Goal: Transaction & Acquisition: Purchase product/service

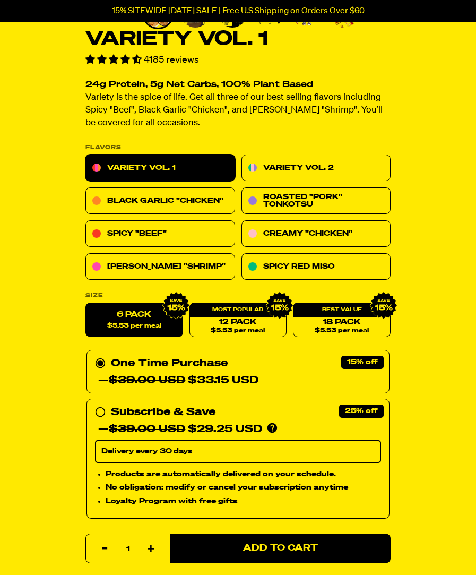
scroll to position [308, 0]
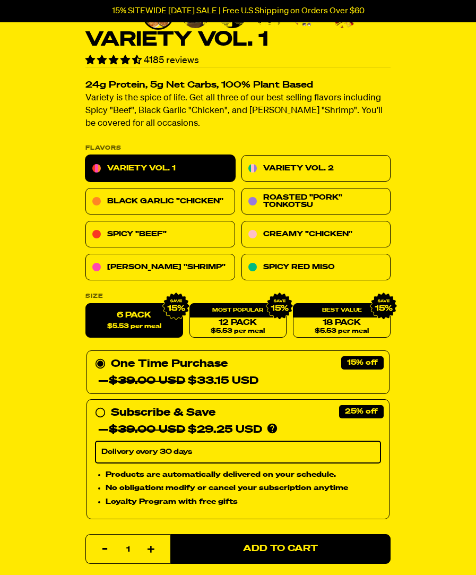
click at [206, 237] on link "Spicy "Beef"" at bounding box center [160, 234] width 150 height 27
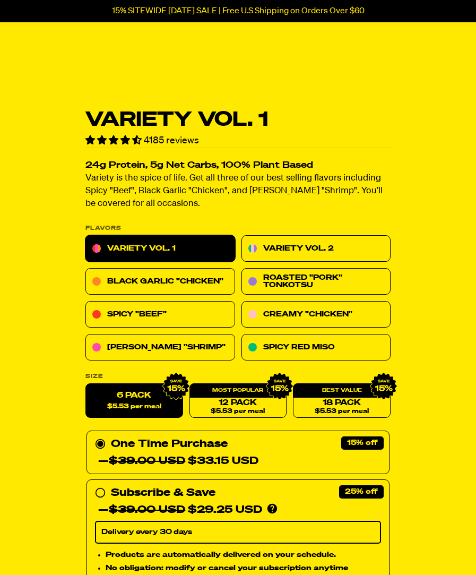
scroll to position [308, 0]
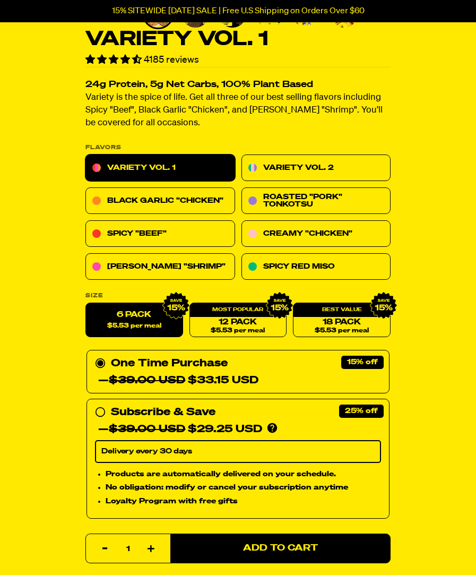
click at [297, 169] on link "Variety Vol. 2" at bounding box center [317, 167] width 150 height 27
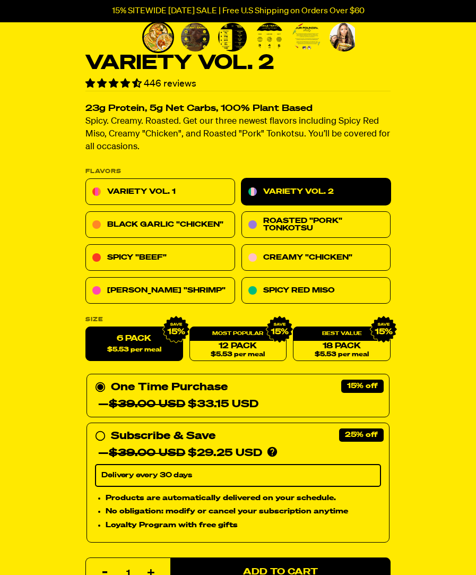
scroll to position [285, 0]
click at [316, 255] on link "Creamy "Chicken"" at bounding box center [317, 257] width 150 height 27
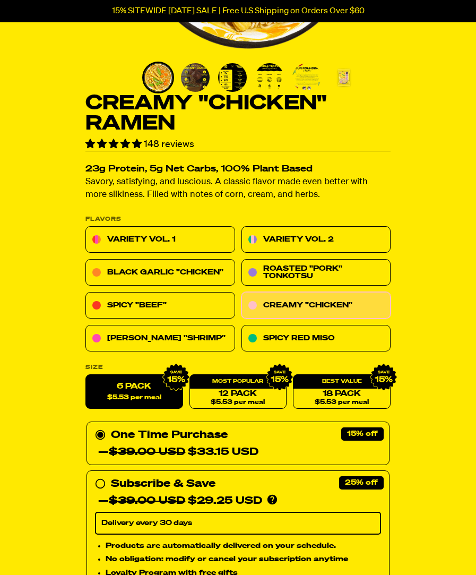
scroll to position [244, 0]
click at [288, 276] on link "Roasted "Pork" Tonkotsu" at bounding box center [317, 272] width 150 height 27
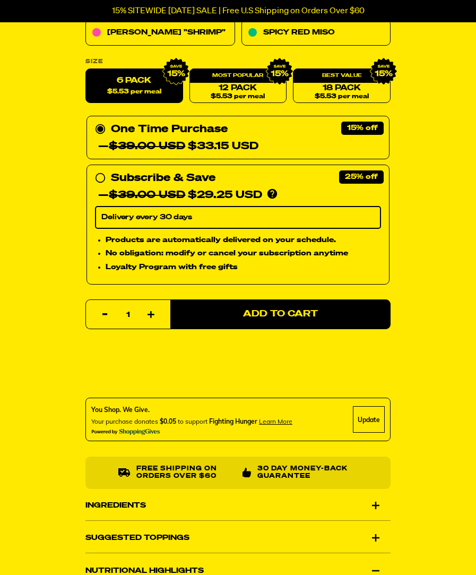
scroll to position [564, 0]
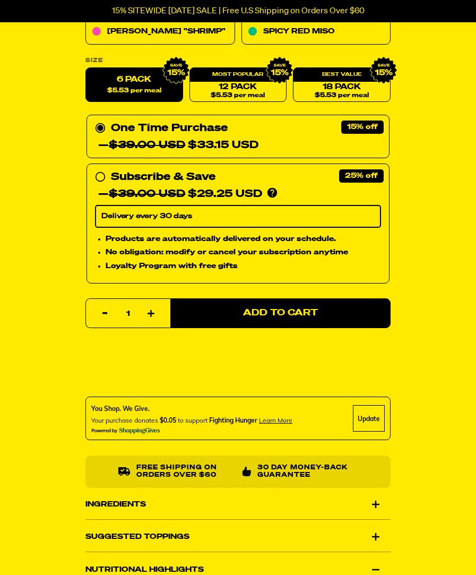
click at [285, 309] on span "Add to Cart" at bounding box center [280, 312] width 75 height 9
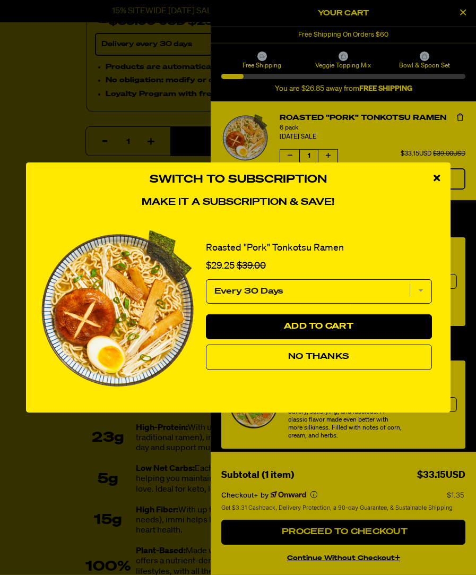
scroll to position [737, 0]
click at [316, 361] on span "No Thanks" at bounding box center [318, 357] width 61 height 8
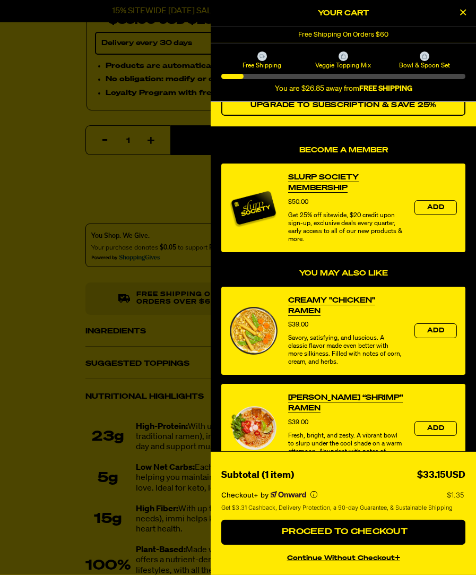
scroll to position [76, 0]
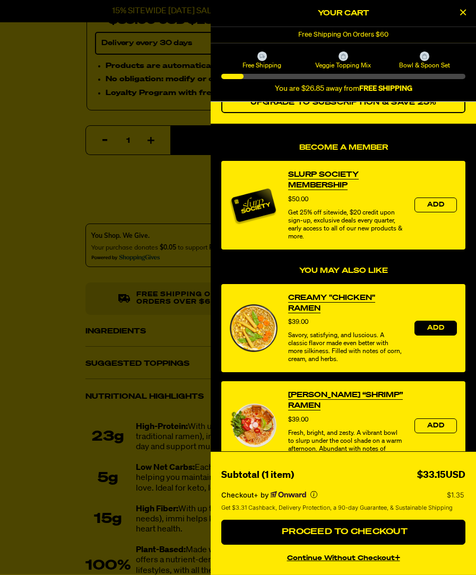
click at [432, 330] on span "Add" at bounding box center [435, 328] width 17 height 6
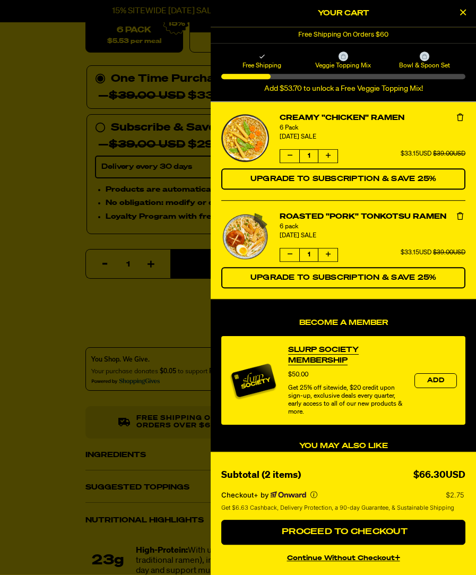
scroll to position [608, 0]
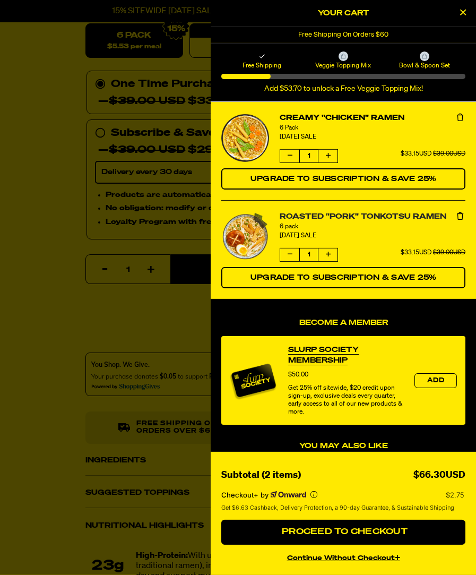
click at [406, 214] on link "Roasted "Pork" Tonkotsu Ramen" at bounding box center [373, 216] width 186 height 11
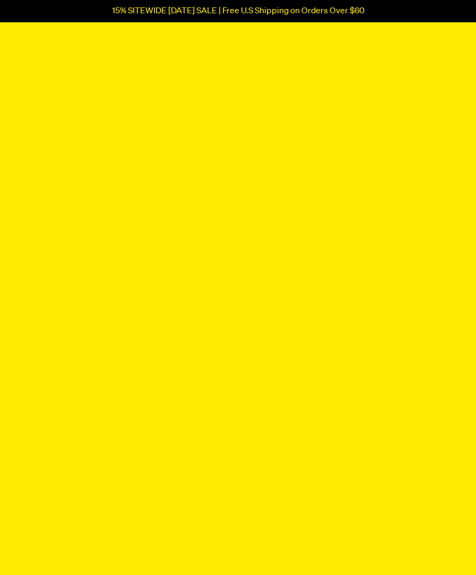
scroll to position [3578, 0]
